Goal: Use online tool/utility

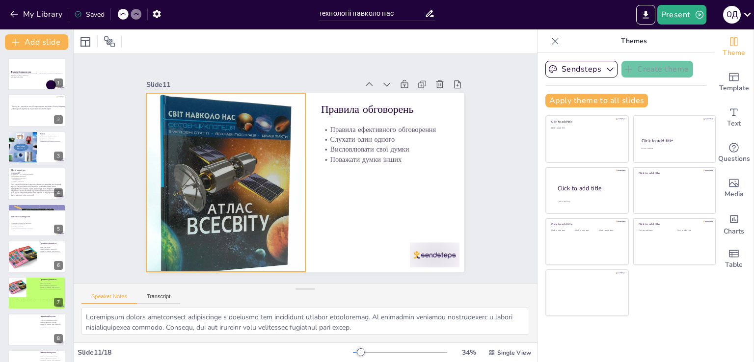
scroll to position [64, 0]
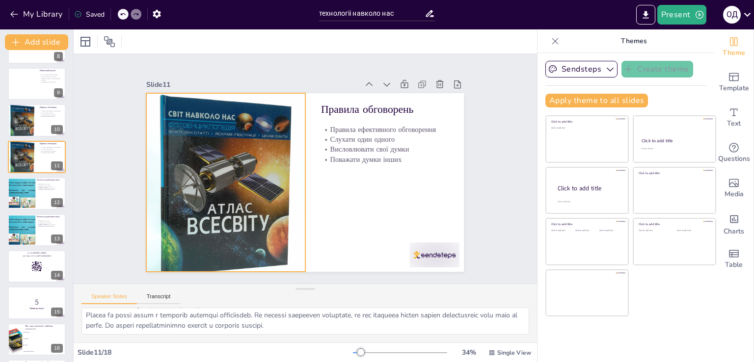
checkbox input "true"
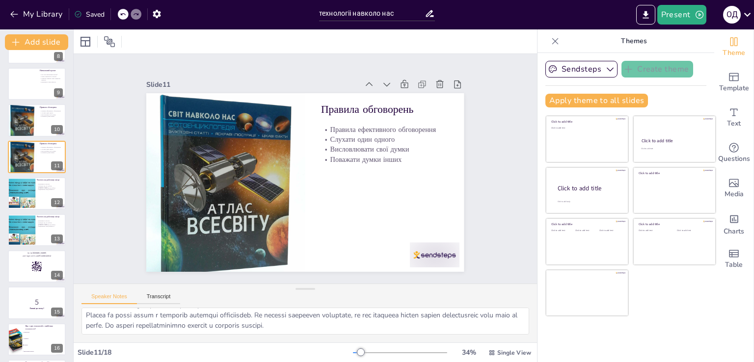
checkbox input "true"
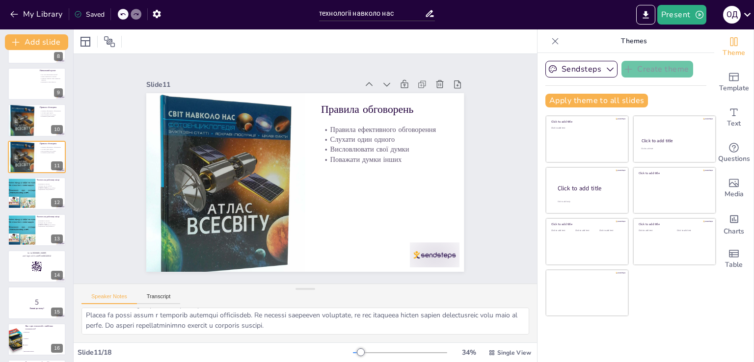
checkbox input "true"
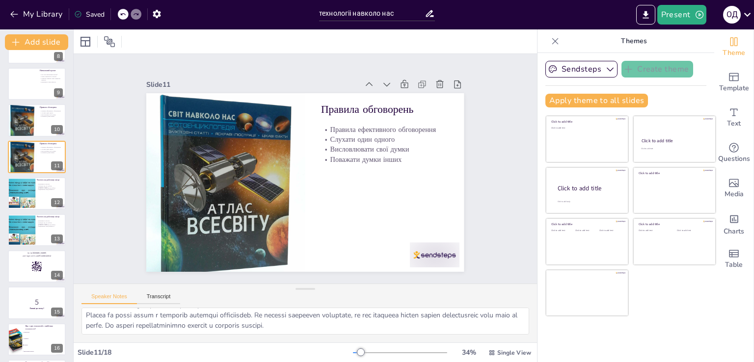
checkbox input "true"
